Goal: Task Accomplishment & Management: Manage account settings

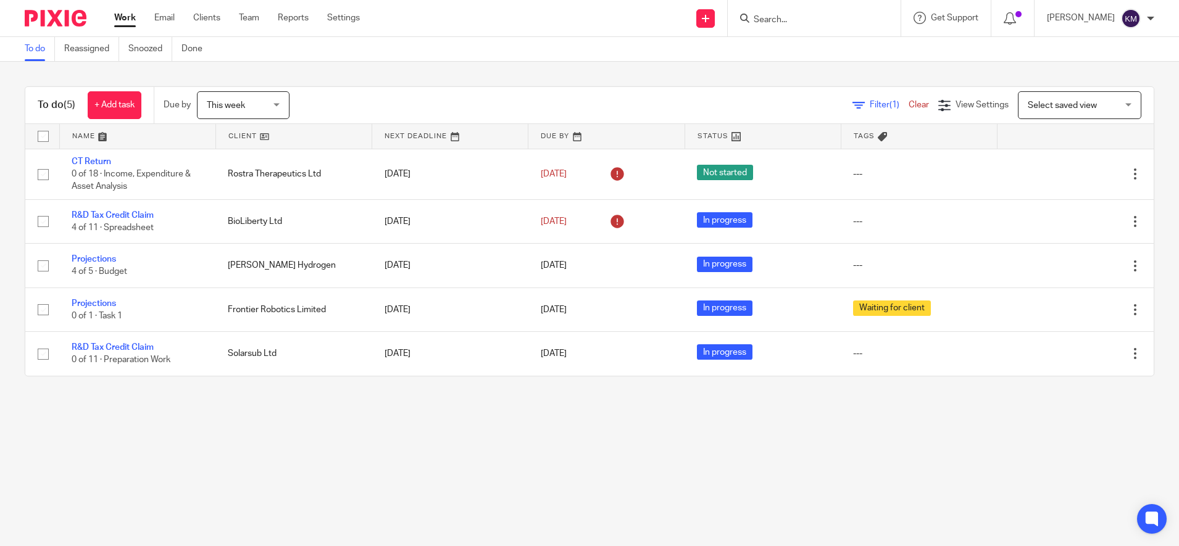
click at [448, 472] on main "To do Reassigned Snoozed Done To do (5) + Add task Due by This week This week […" at bounding box center [589, 273] width 1179 height 546
click at [361, 479] on main "To do Reassigned Snoozed Done To do (5) + Add task Due by This week This week T…" at bounding box center [589, 273] width 1179 height 546
click at [539, 498] on main "To do Reassigned Snoozed Done To do (5) + Add task Due by This week This week T…" at bounding box center [589, 273] width 1179 height 546
click at [546, 478] on main "To do Reassigned Snoozed Done To do (5) + Add task Due by This week This week T…" at bounding box center [589, 273] width 1179 height 546
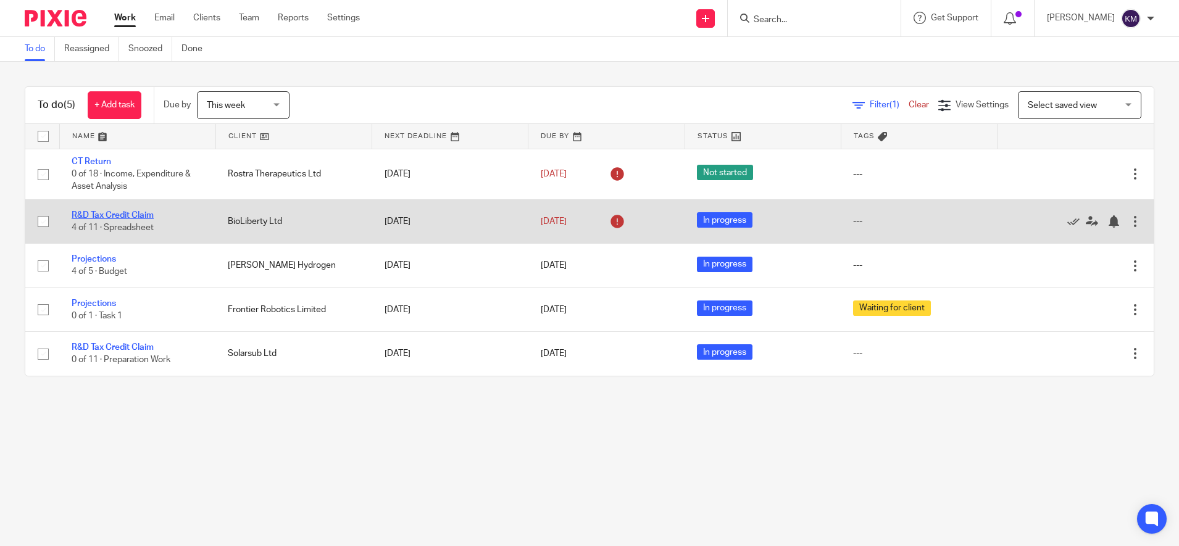
click at [106, 217] on link "R&D Tax Credit Claim" at bounding box center [113, 215] width 82 height 9
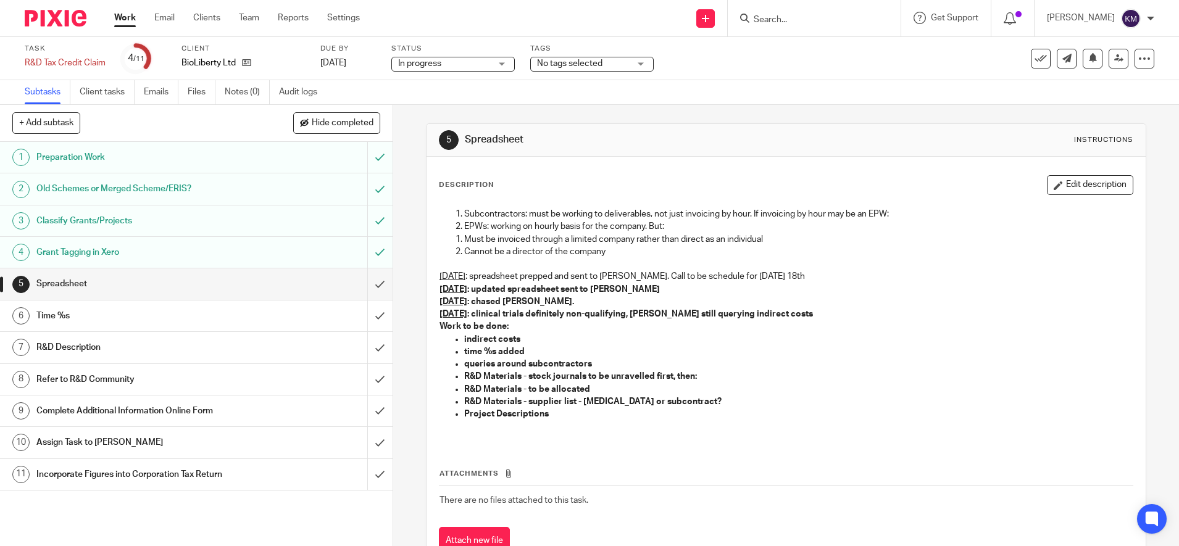
click at [359, 66] on link "[DATE]" at bounding box center [348, 63] width 56 height 13
click at [1090, 188] on button "Edit description" at bounding box center [1090, 185] width 86 height 20
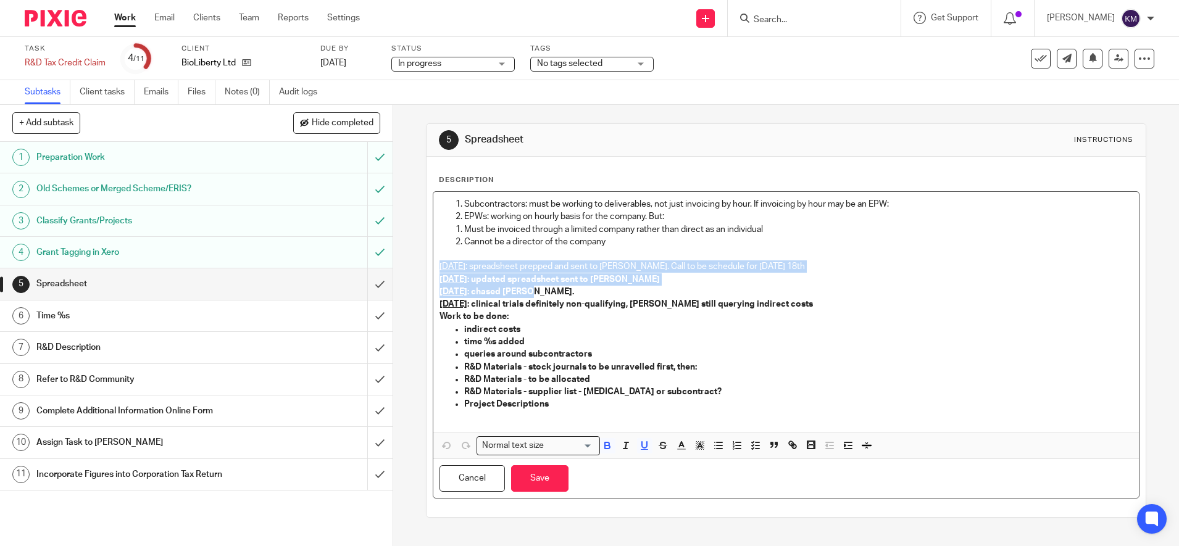
drag, startPoint x: 582, startPoint y: 294, endPoint x: 435, endPoint y: 269, distance: 149.7
click at [435, 269] on div "Subcontractors: must be working to deliverables, not just invoicing by hour. If…" at bounding box center [786, 312] width 706 height 241
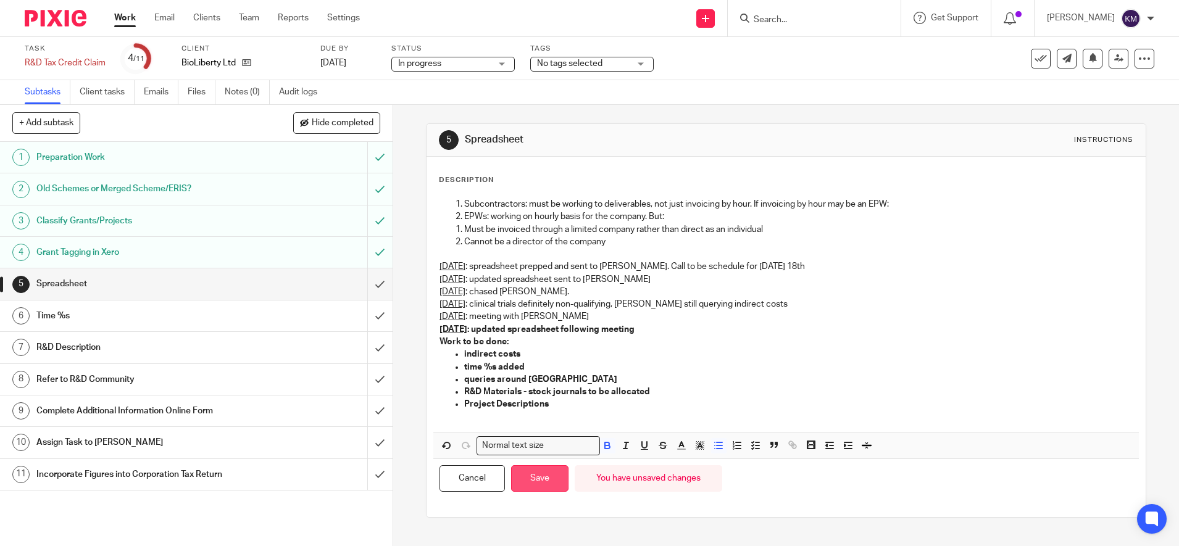
click at [538, 478] on button "Save" at bounding box center [539, 478] width 57 height 27
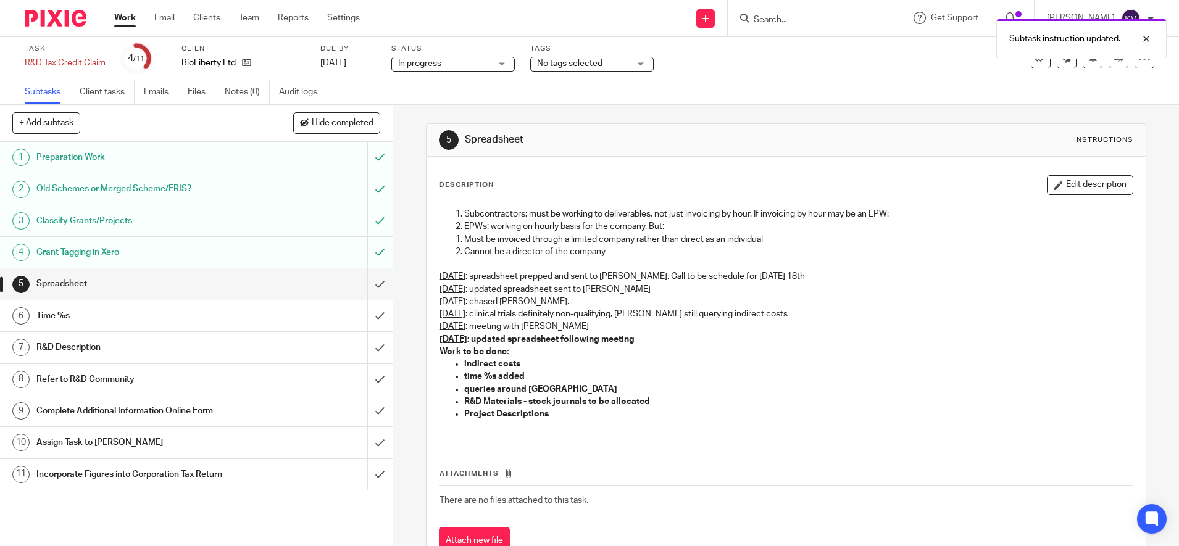
click at [70, 16] on img at bounding box center [56, 18] width 62 height 17
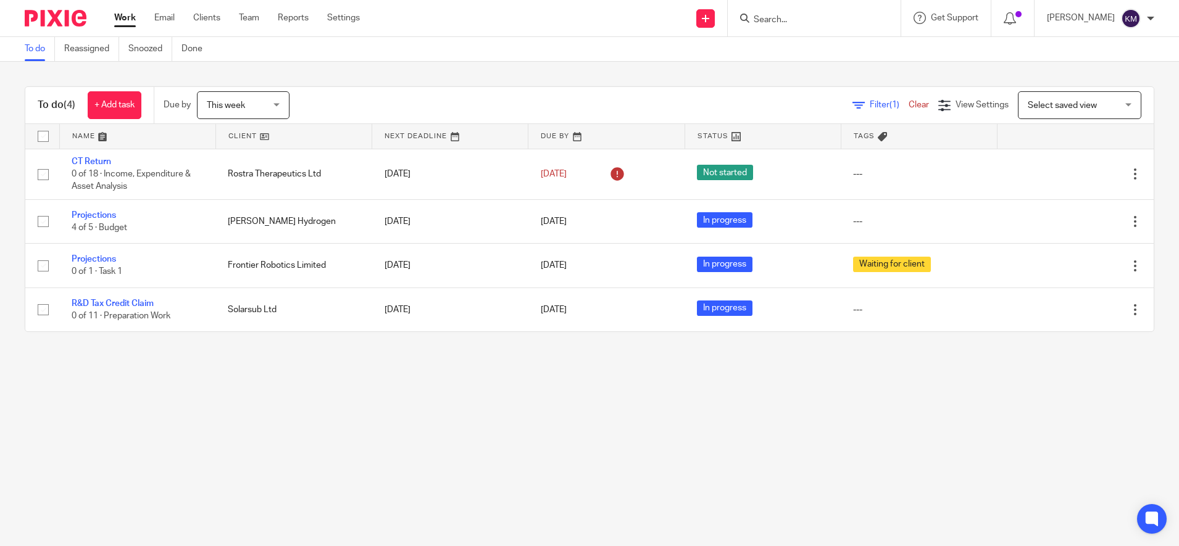
click at [239, 401] on main "To do Reassigned Snoozed Done To do (4) + Add task Due by This week This week […" at bounding box center [589, 273] width 1179 height 546
